Goal: Task Accomplishment & Management: Manage account settings

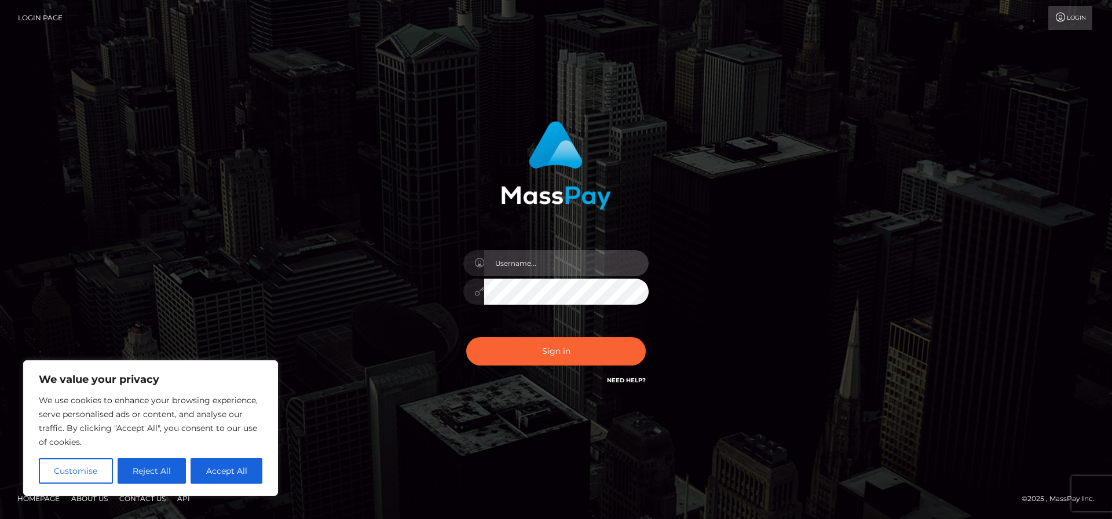
type input "[PERSON_NAME][EMAIL_ADDRESS][PERSON_NAME][DOMAIN_NAME]"
click at [233, 475] on button "Accept All" at bounding box center [227, 470] width 72 height 25
checkbox input "true"
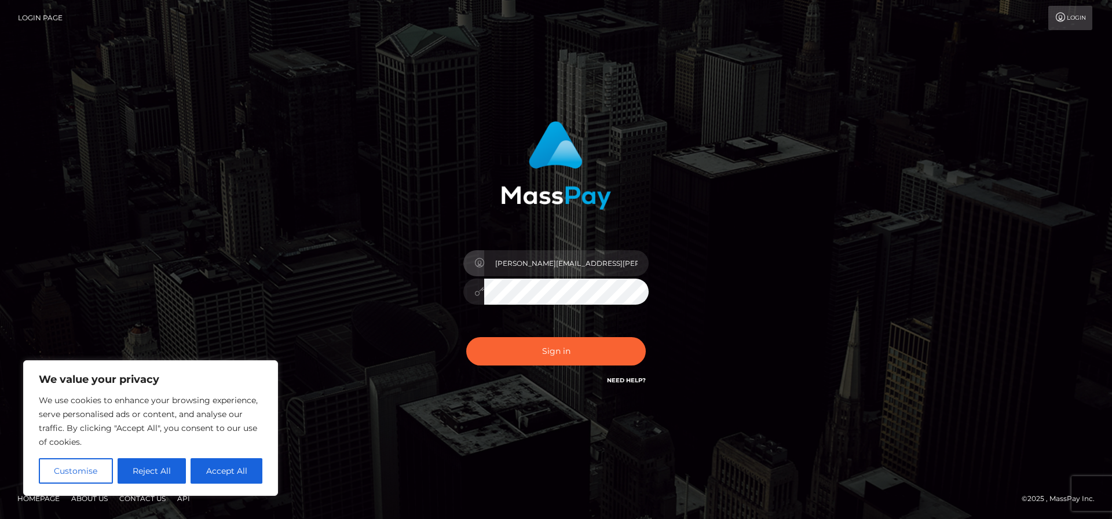
checkbox input "true"
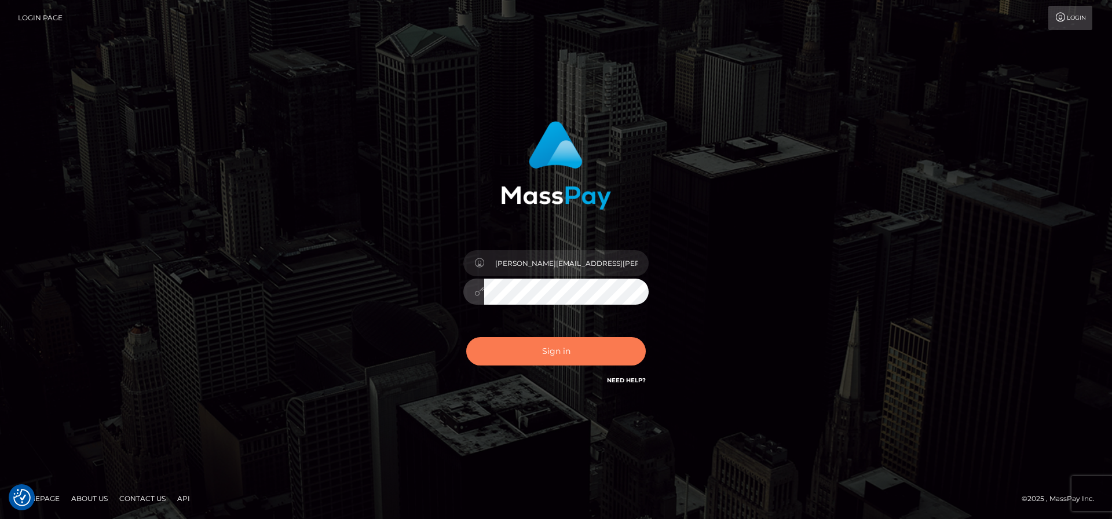
click at [547, 353] on button "Sign in" at bounding box center [556, 351] width 180 height 28
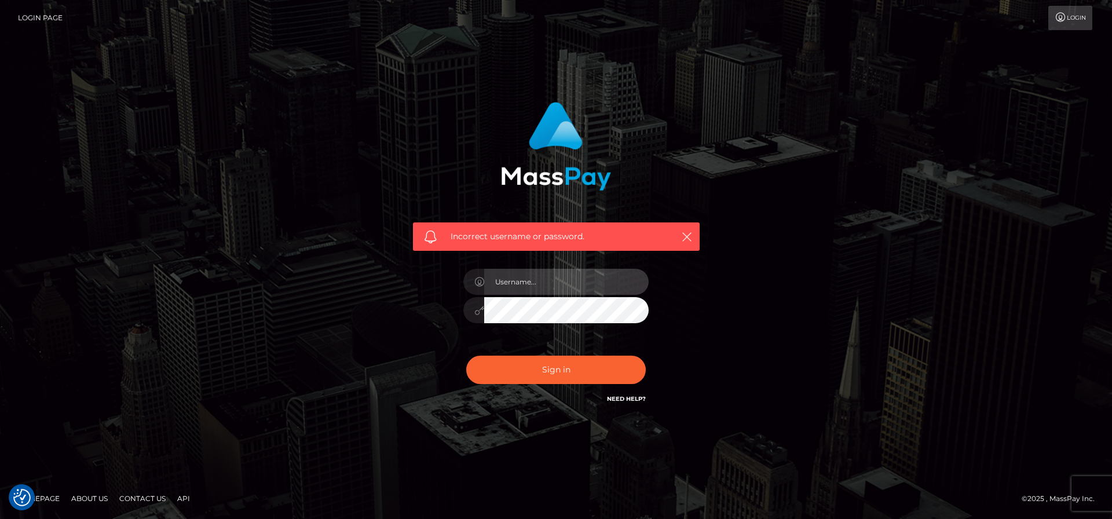
type input "[PERSON_NAME][EMAIL_ADDRESS][PERSON_NAME][DOMAIN_NAME]"
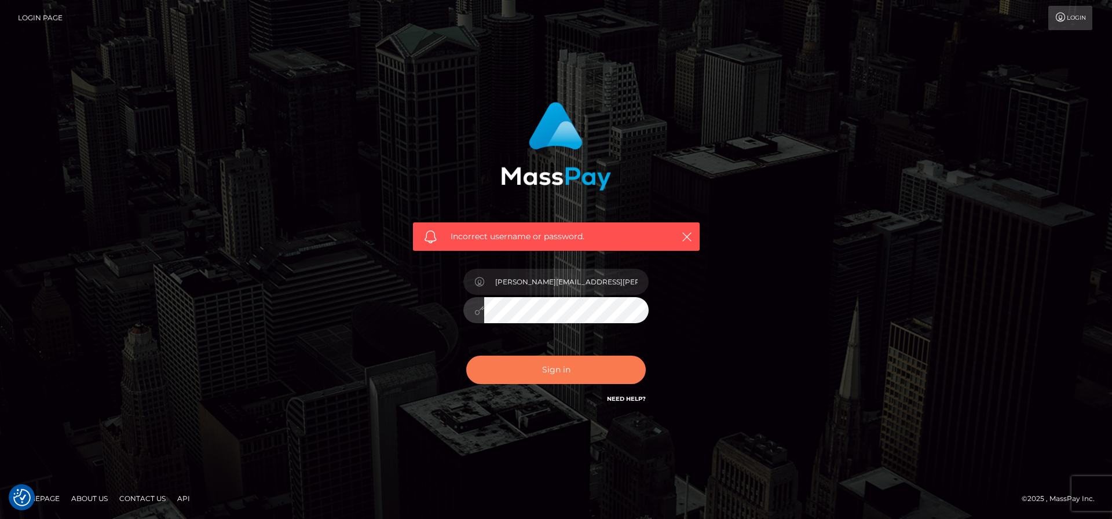
click at [562, 370] on button "Sign in" at bounding box center [556, 370] width 180 height 28
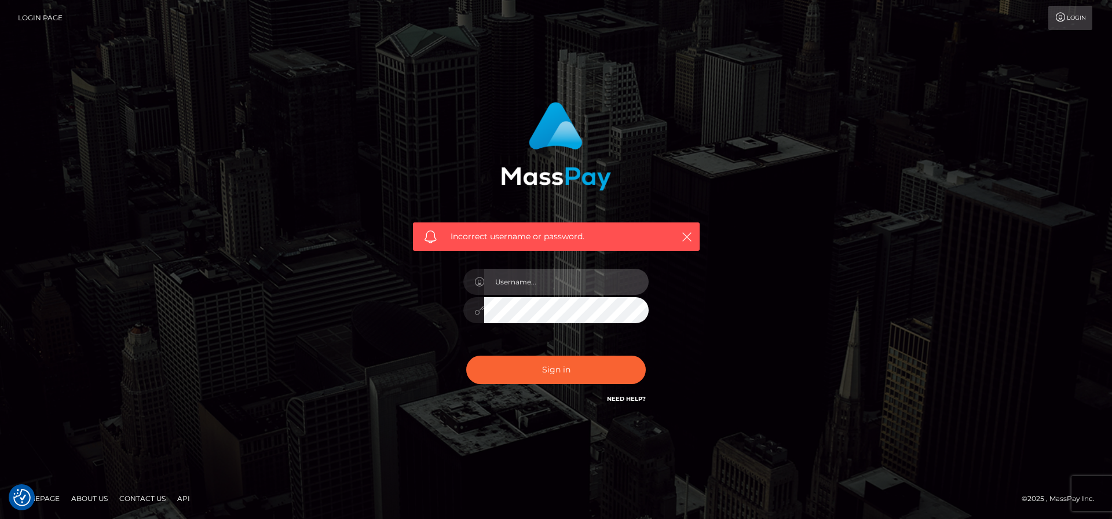
type input "[PERSON_NAME][EMAIL_ADDRESS][PERSON_NAME][DOMAIN_NAME]"
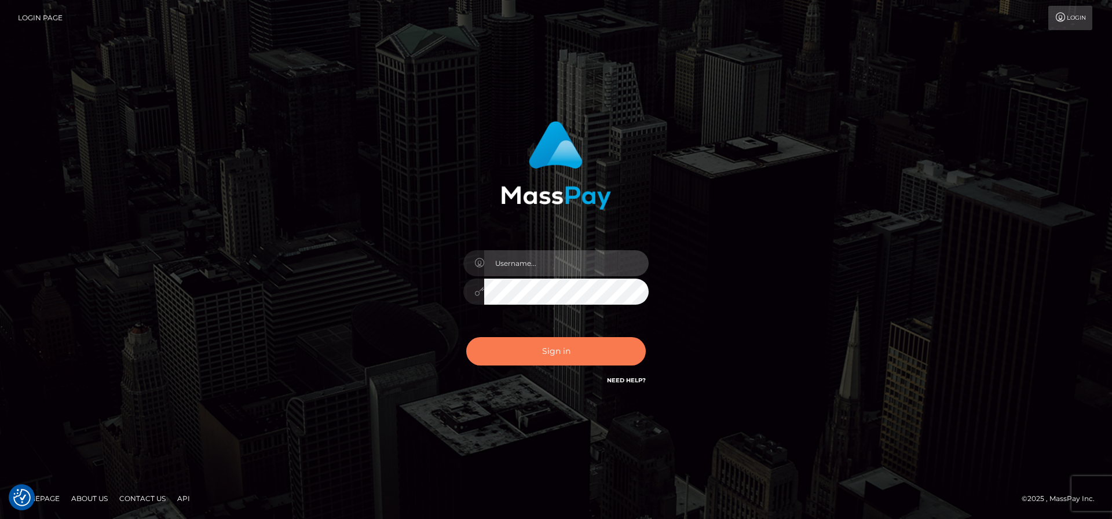
type input "[PERSON_NAME][EMAIL_ADDRESS][PERSON_NAME][DOMAIN_NAME]"
click at [549, 349] on button "Sign in" at bounding box center [556, 351] width 180 height 28
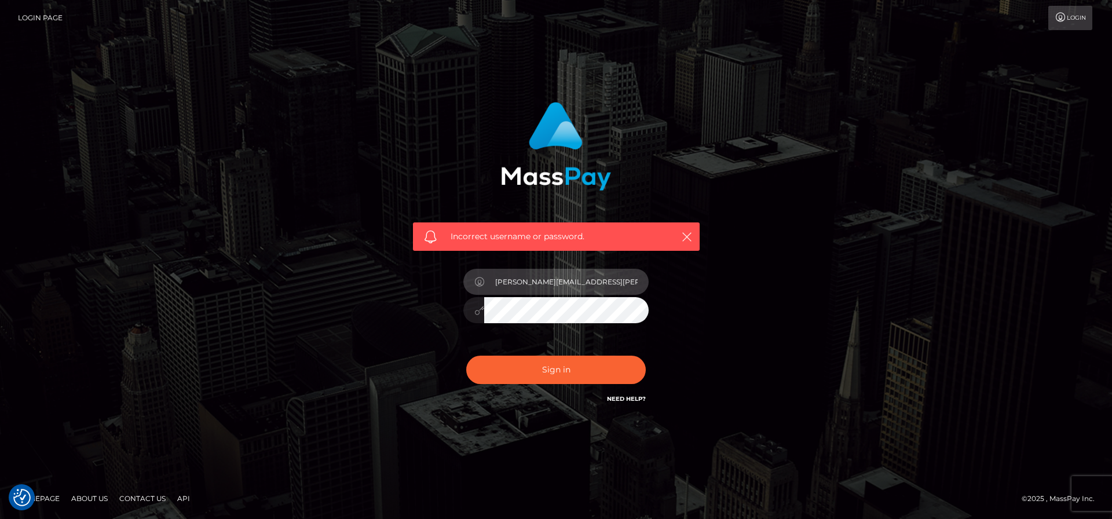
click at [591, 275] on input "[PERSON_NAME][EMAIL_ADDRESS][PERSON_NAME][DOMAIN_NAME]" at bounding box center [566, 282] width 165 height 26
click at [591, 275] on input "frank.minyon@cforth.com" at bounding box center [566, 282] width 165 height 26
paste input "rank.onemp"
type input "rank.onemp"
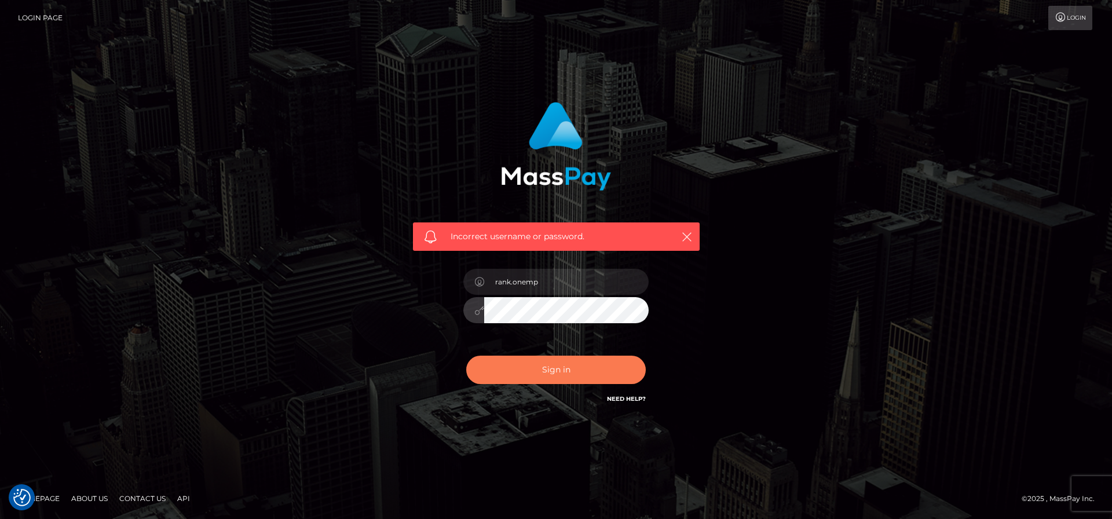
click at [575, 368] on button "Sign in" at bounding box center [556, 370] width 180 height 28
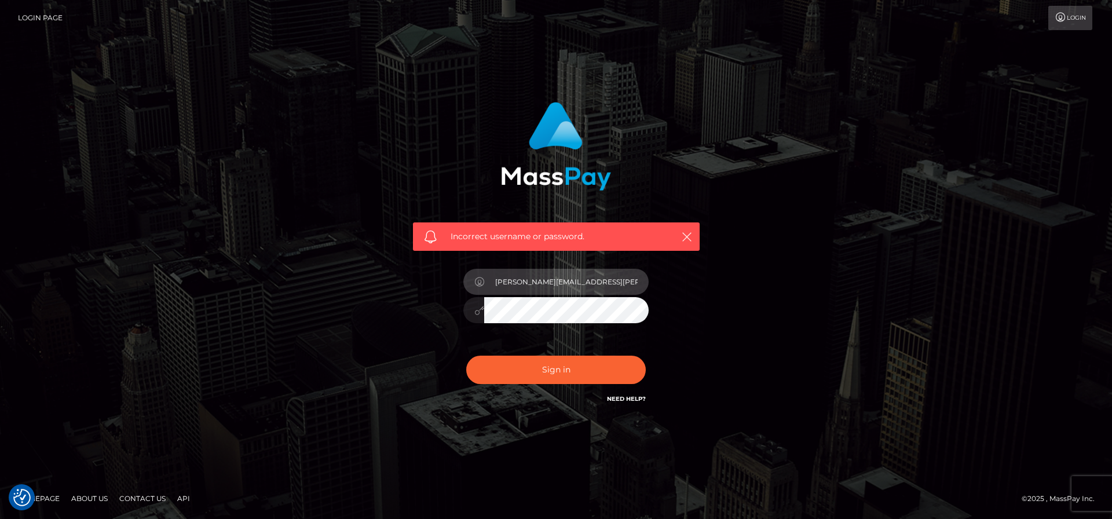
click at [588, 280] on input "[PERSON_NAME][EMAIL_ADDRESS][PERSON_NAME][DOMAIN_NAME]" at bounding box center [566, 282] width 165 height 26
type input "f"
paste input "frank.onemp"
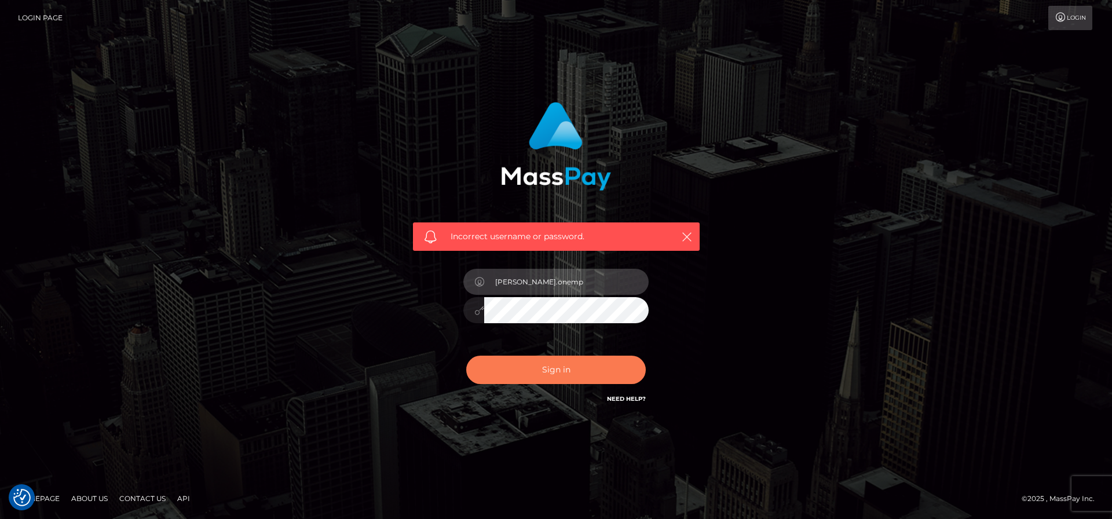
type input "frank.onemp"
click at [553, 377] on button "Sign in" at bounding box center [556, 370] width 180 height 28
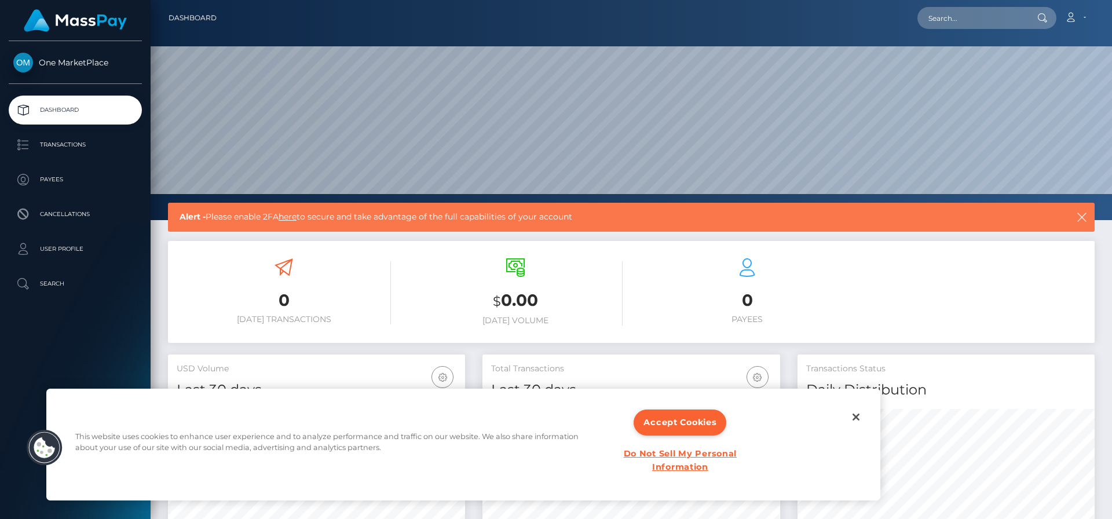
scroll to position [206, 298]
click at [688, 414] on button "Accept Cookies" at bounding box center [680, 423] width 93 height 26
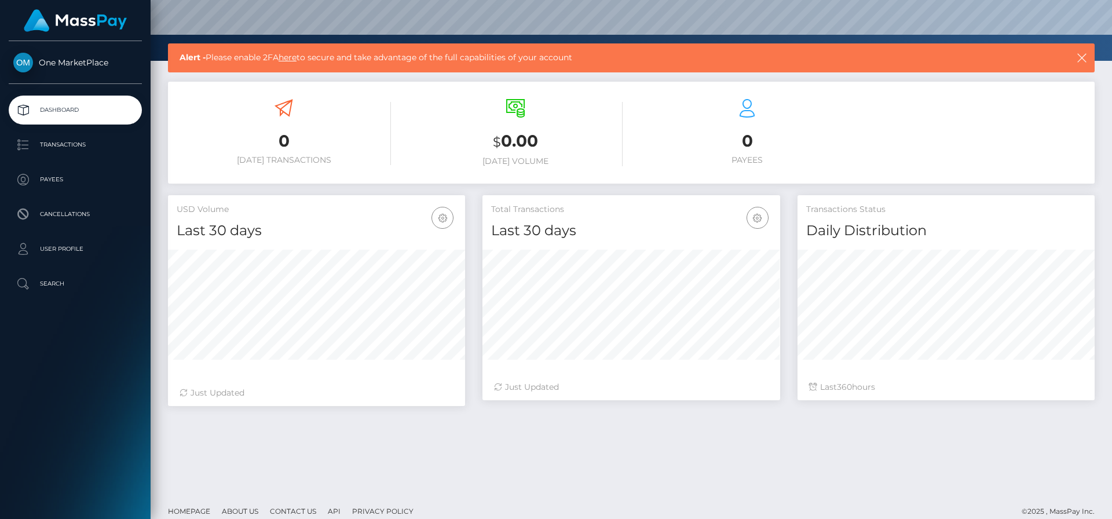
scroll to position [172, 0]
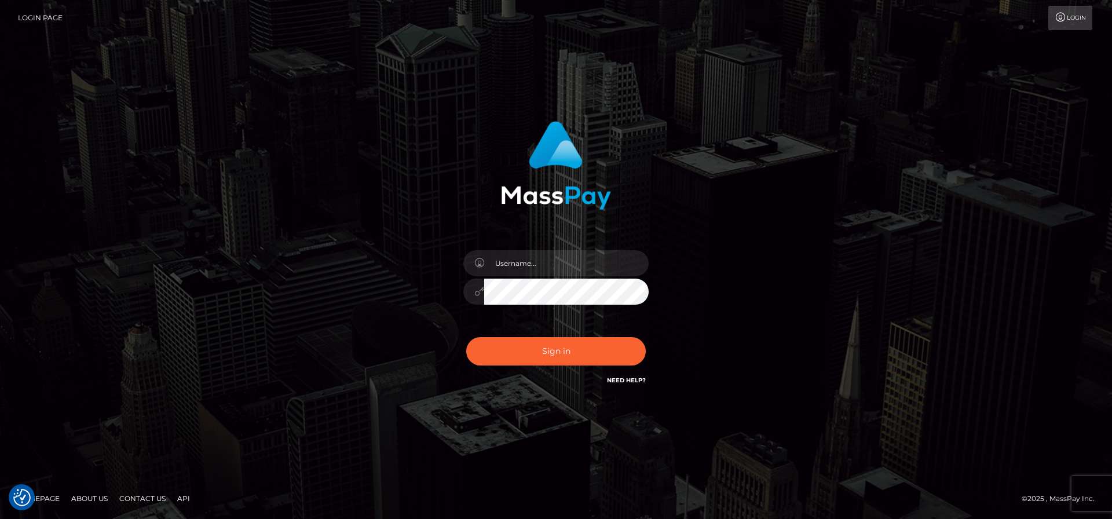
type input "[PERSON_NAME][EMAIL_ADDRESS][PERSON_NAME][DOMAIN_NAME]"
